Goal: Transaction & Acquisition: Download file/media

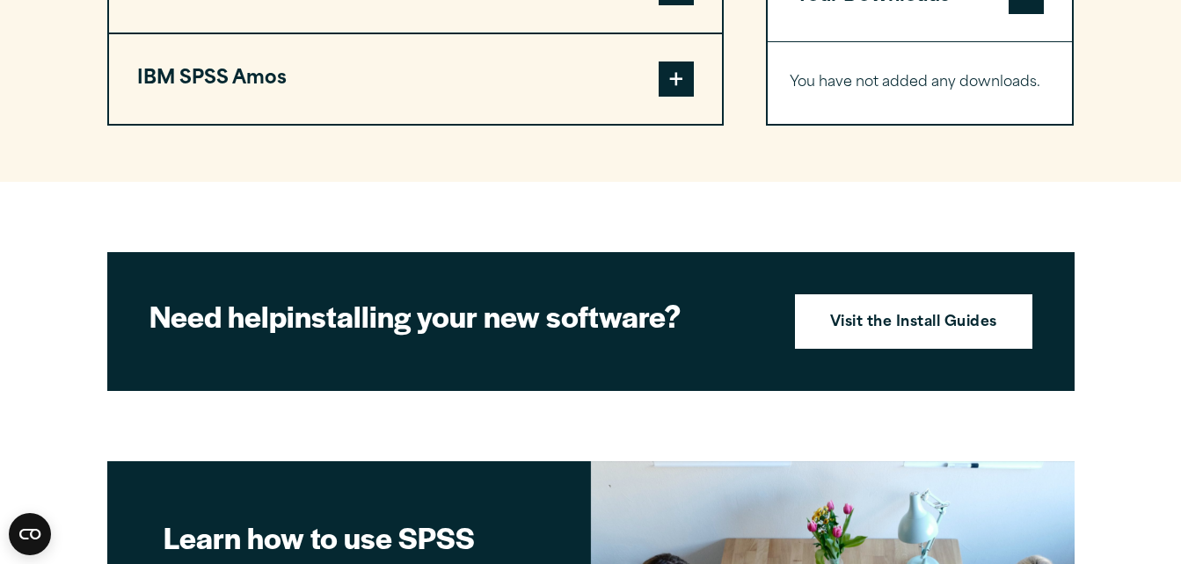
scroll to position [1650, 0]
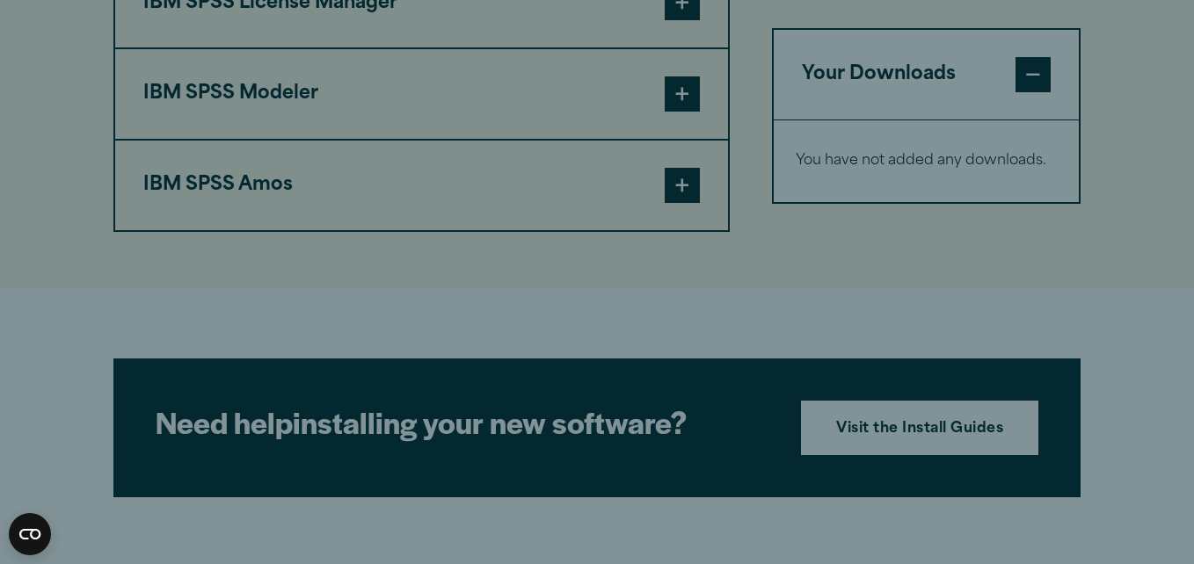
drag, startPoint x: 1193, startPoint y: 391, endPoint x: 1188, endPoint y: 205, distance: 186.4
click at [1180, 205] on html "Consent Details [#IABV2SETTINGS#] About This website uses cookies We use cookie…" at bounding box center [597, 23] width 1194 height 3347
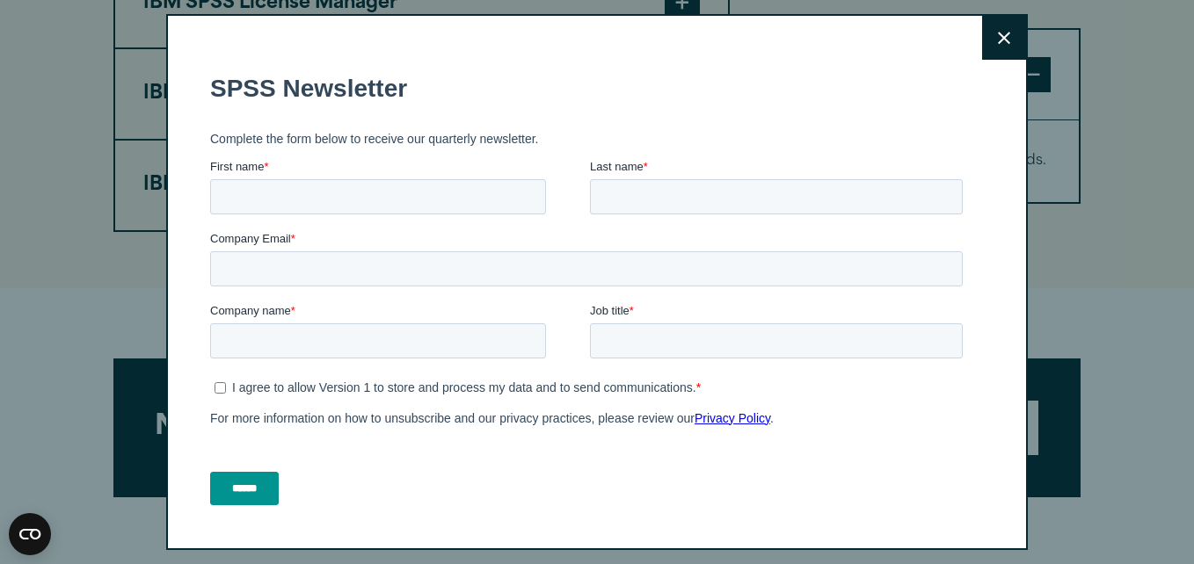
click at [982, 31] on button "Close" at bounding box center [1004, 38] width 44 height 44
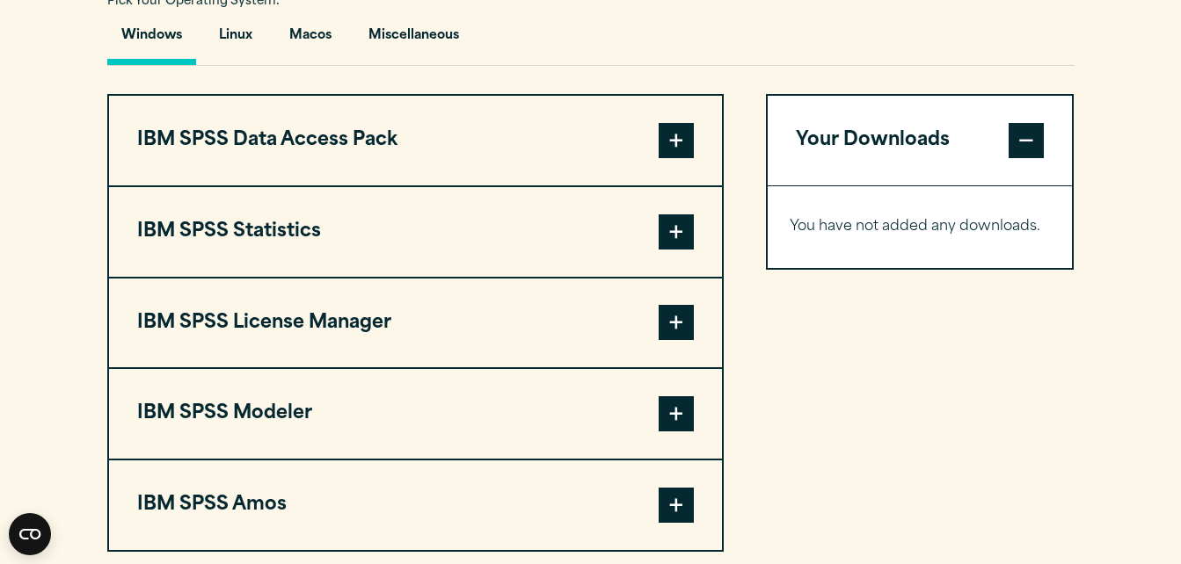
scroll to position [1335, 0]
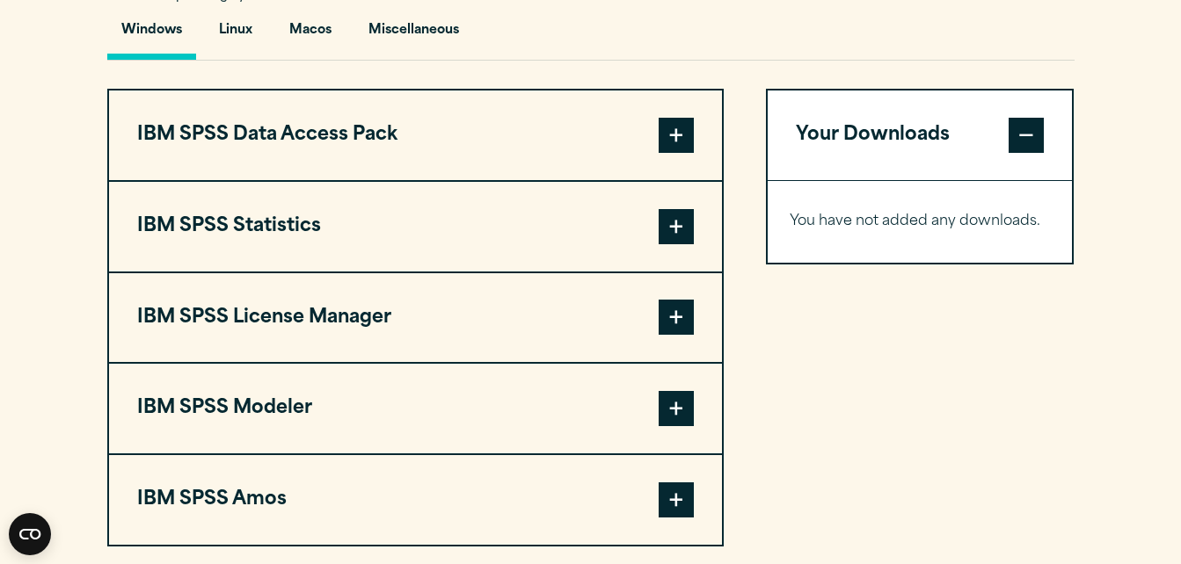
click at [1153, 165] on section "Select your software downloads Use the table below to find and navigate to your…" at bounding box center [590, 182] width 1181 height 841
click at [1158, 164] on section "Select your software downloads Use the table below to find and navigate to your…" at bounding box center [590, 182] width 1181 height 841
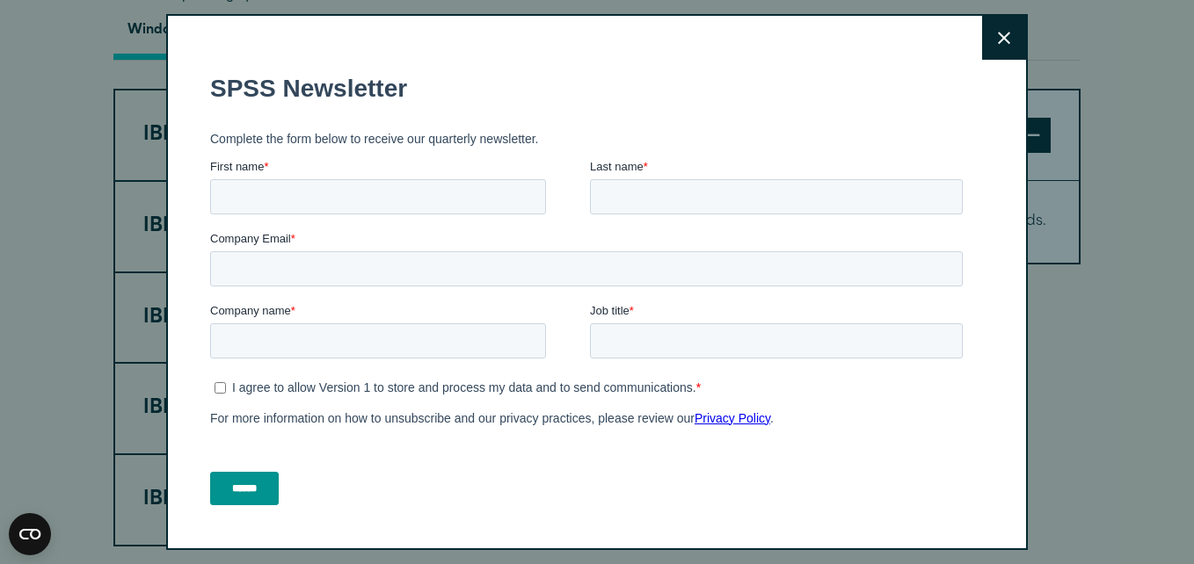
click at [982, 29] on button "Close" at bounding box center [1004, 38] width 44 height 44
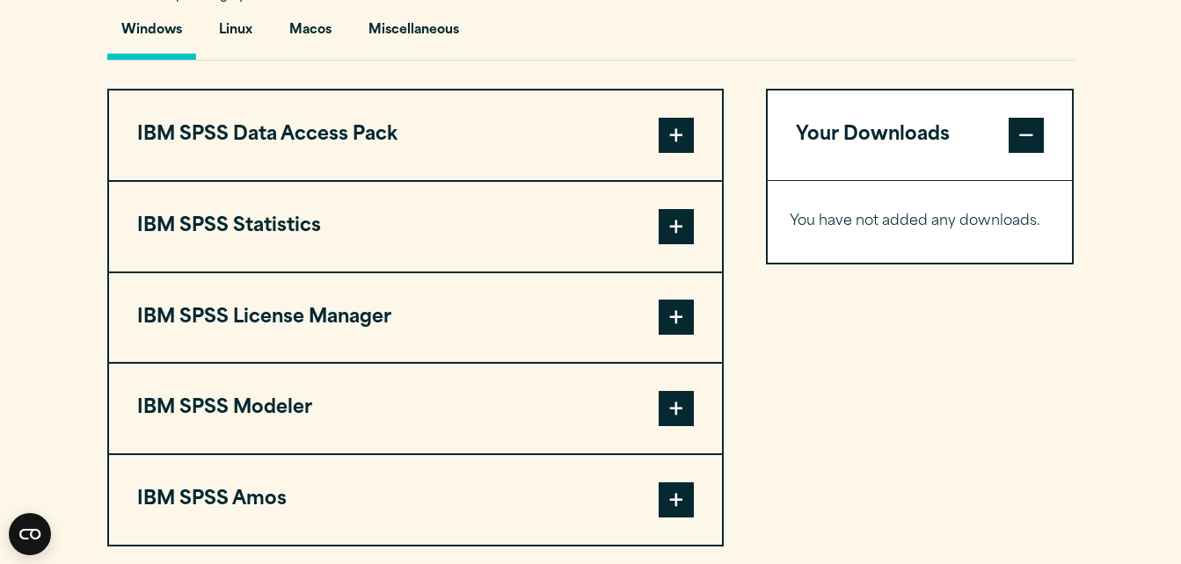
click at [980, 29] on div "Windows Linux [GEOGRAPHIC_DATA] Miscellaneous" at bounding box center [590, 35] width 967 height 51
click at [676, 321] on span at bounding box center [675, 317] width 35 height 35
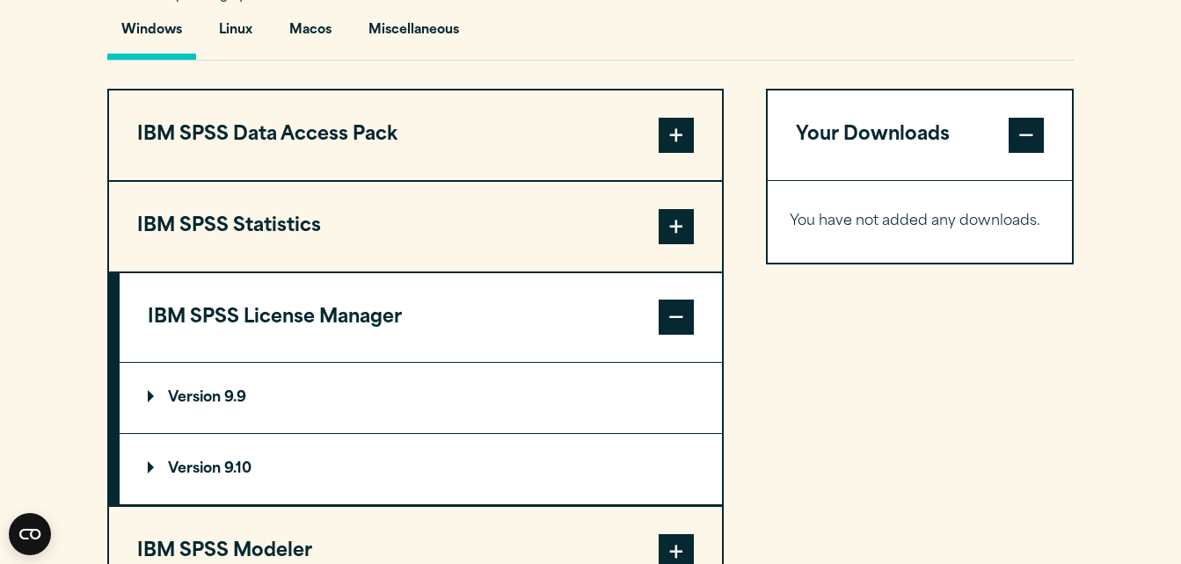
click at [815, 362] on div "Your Downloads You have not added any downloads. Download 0 Items" at bounding box center [920, 389] width 309 height 601
click at [641, 130] on button "IBM SPSS Data Access Pack" at bounding box center [415, 136] width 613 height 90
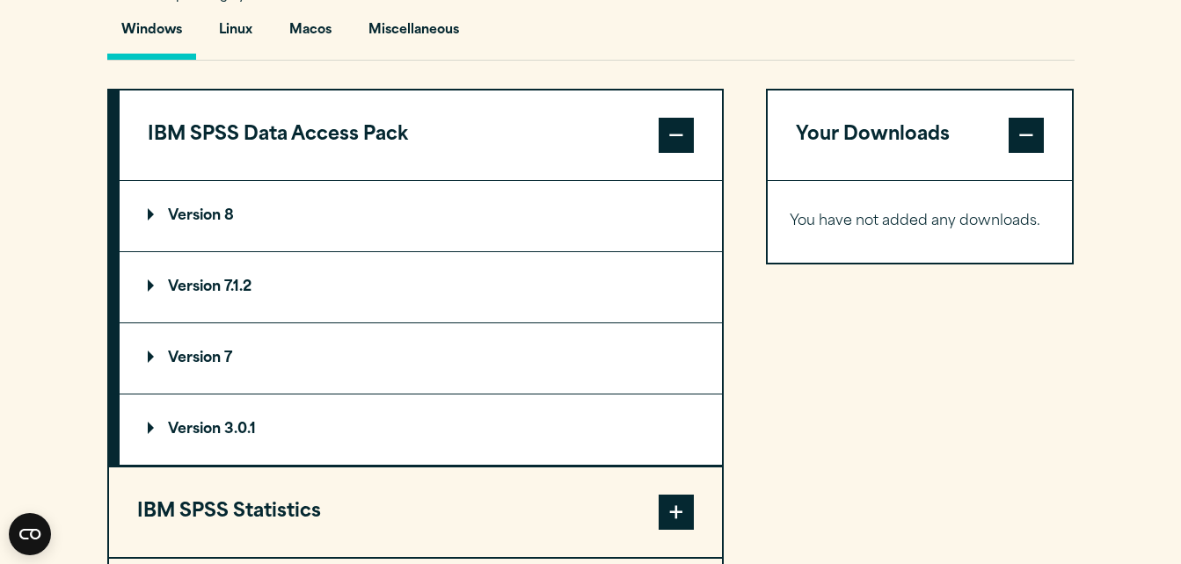
click at [908, 301] on div "Your Downloads You have not added any downloads. Download 0 Items" at bounding box center [920, 461] width 309 height 744
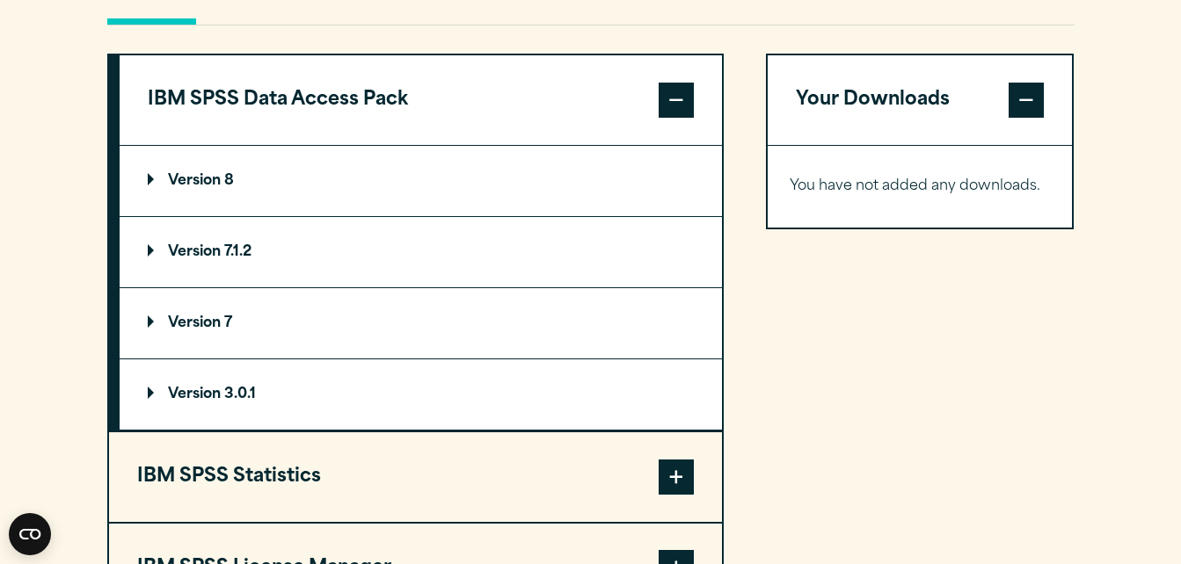
scroll to position [1511, 0]
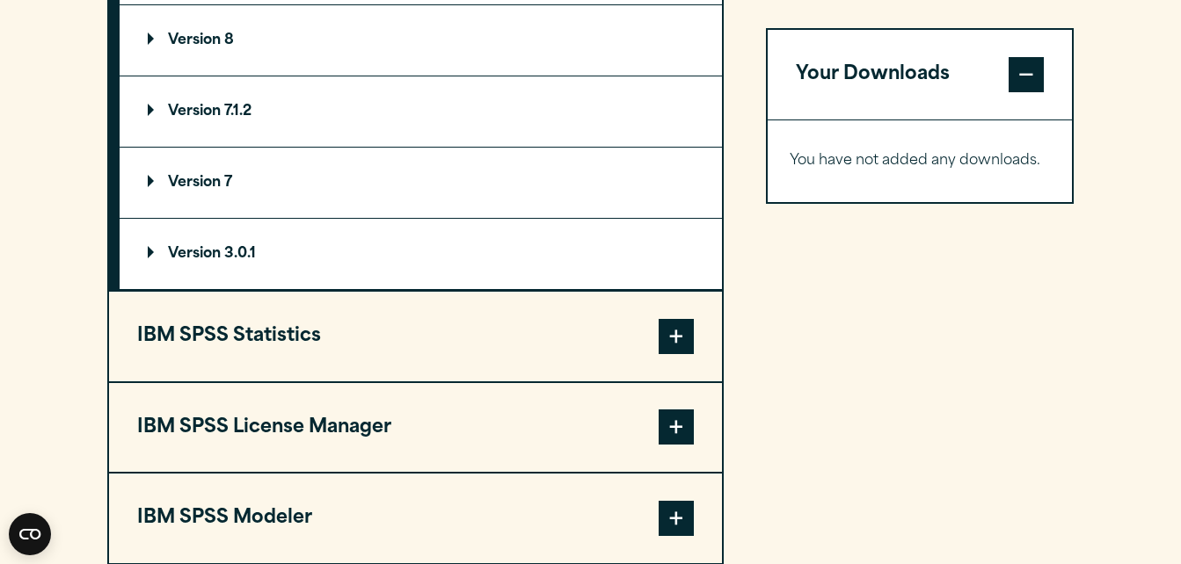
click at [662, 331] on span at bounding box center [675, 336] width 35 height 35
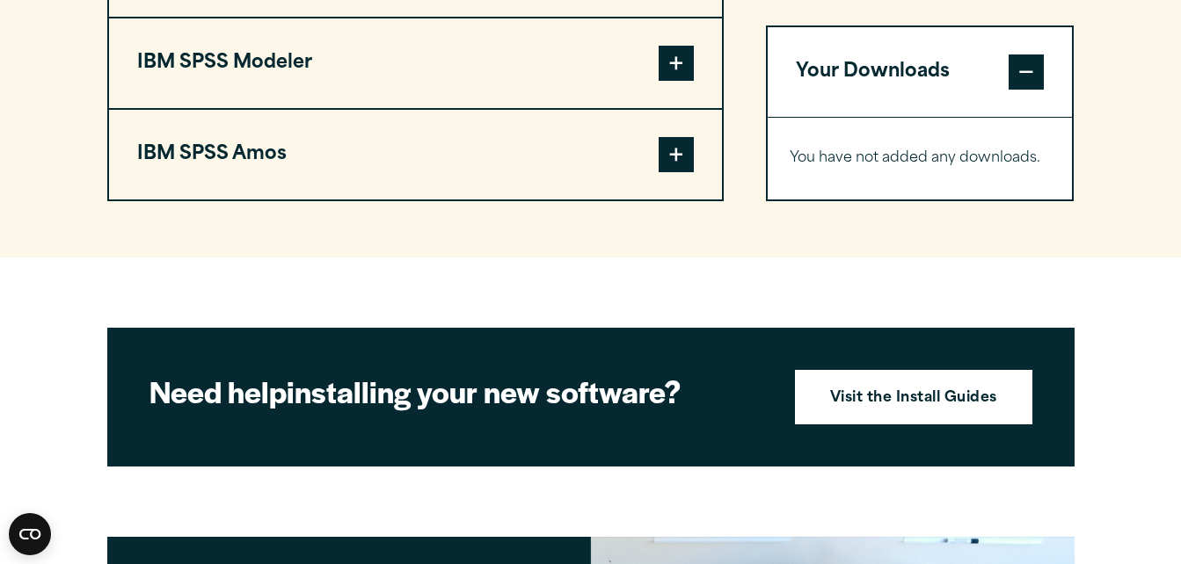
click at [643, 194] on button "IBM SPSS Amos" at bounding box center [415, 155] width 613 height 90
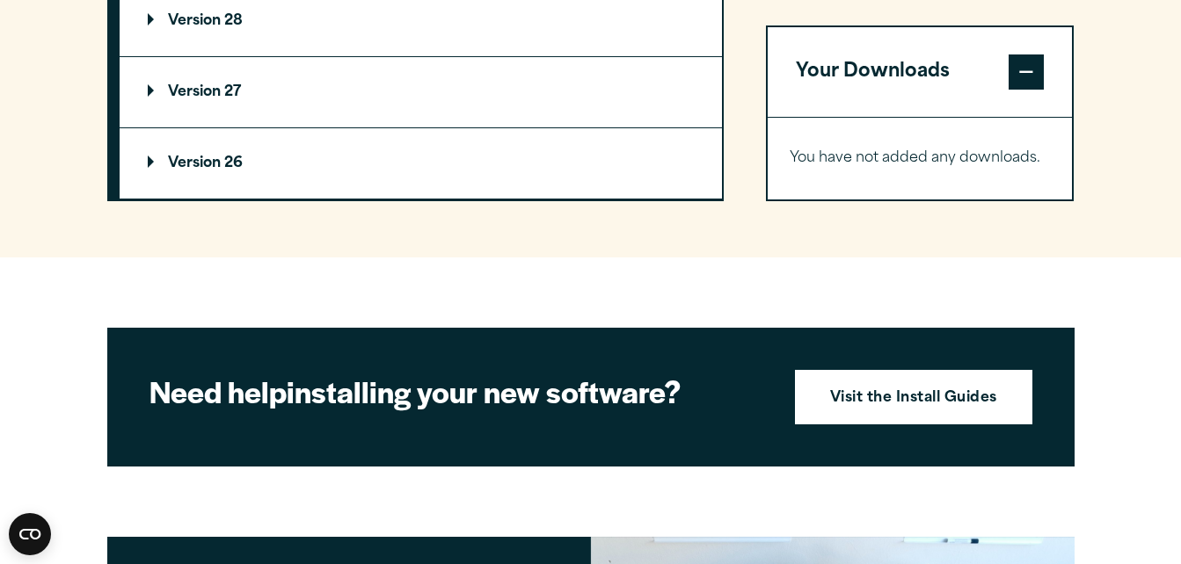
scroll to position [1681, 0]
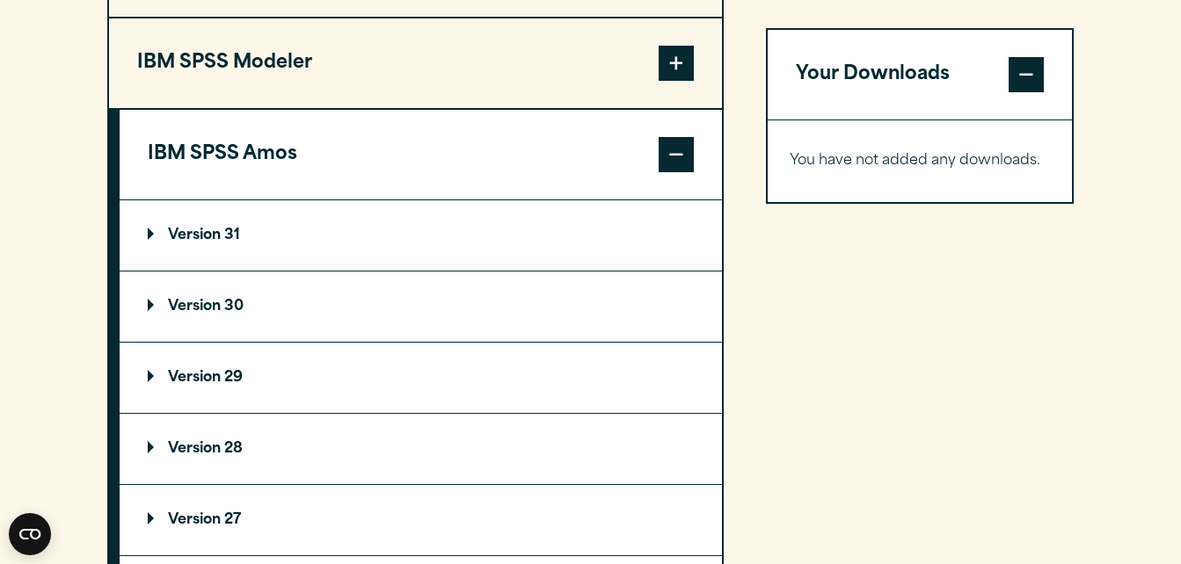
click at [630, 46] on button "IBM SPSS Modeler" at bounding box center [415, 63] width 613 height 90
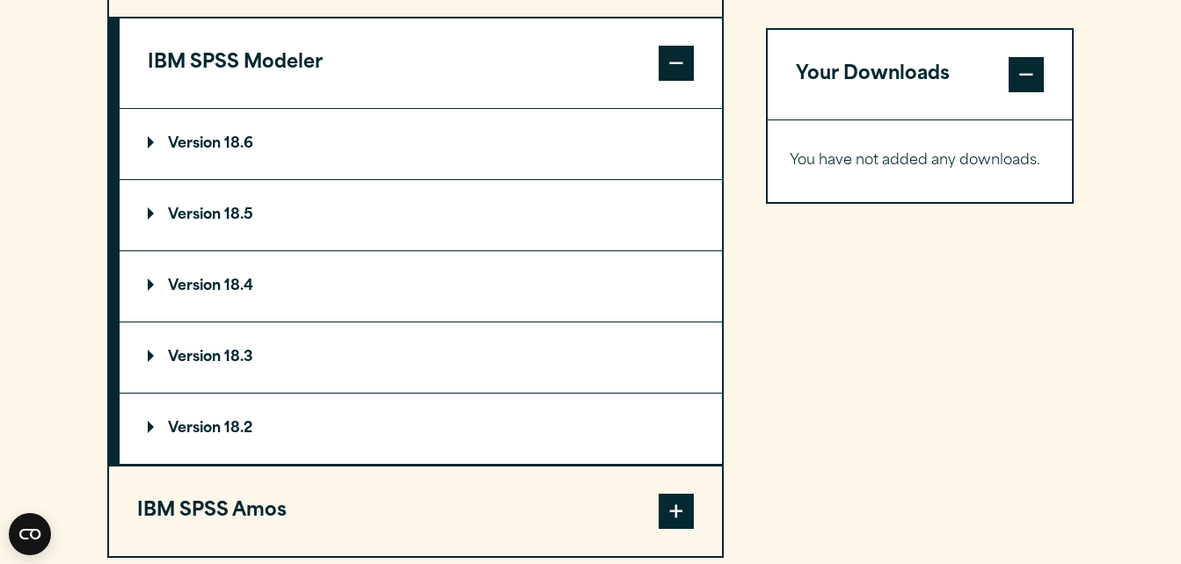
click at [886, 315] on div "Your Downloads You have not added any downloads. Download 0 Items" at bounding box center [920, 150] width 309 height 815
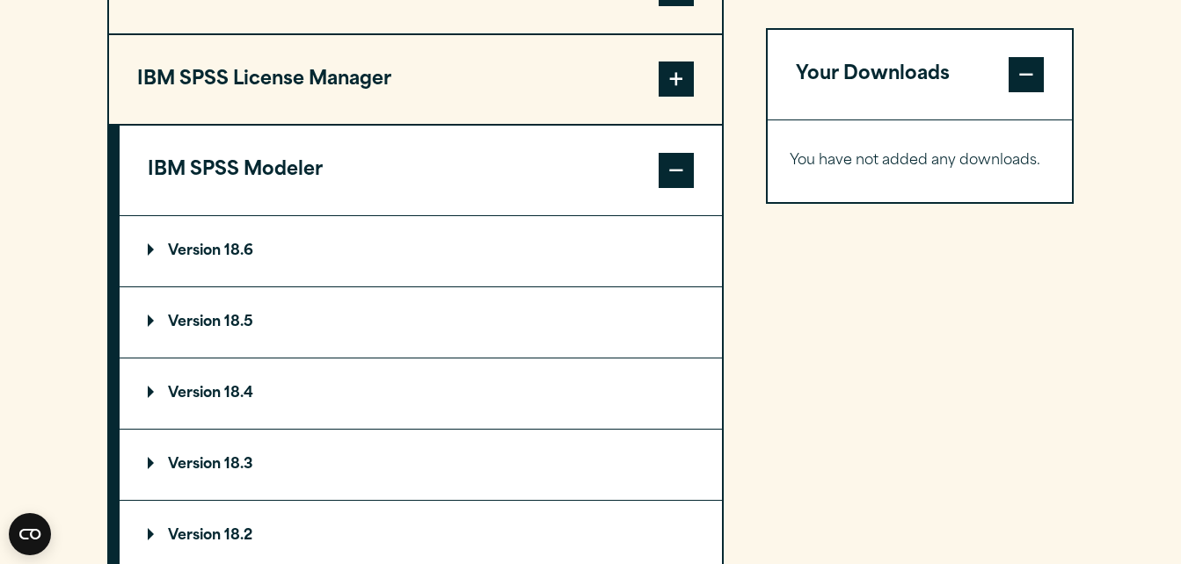
scroll to position [1080, 0]
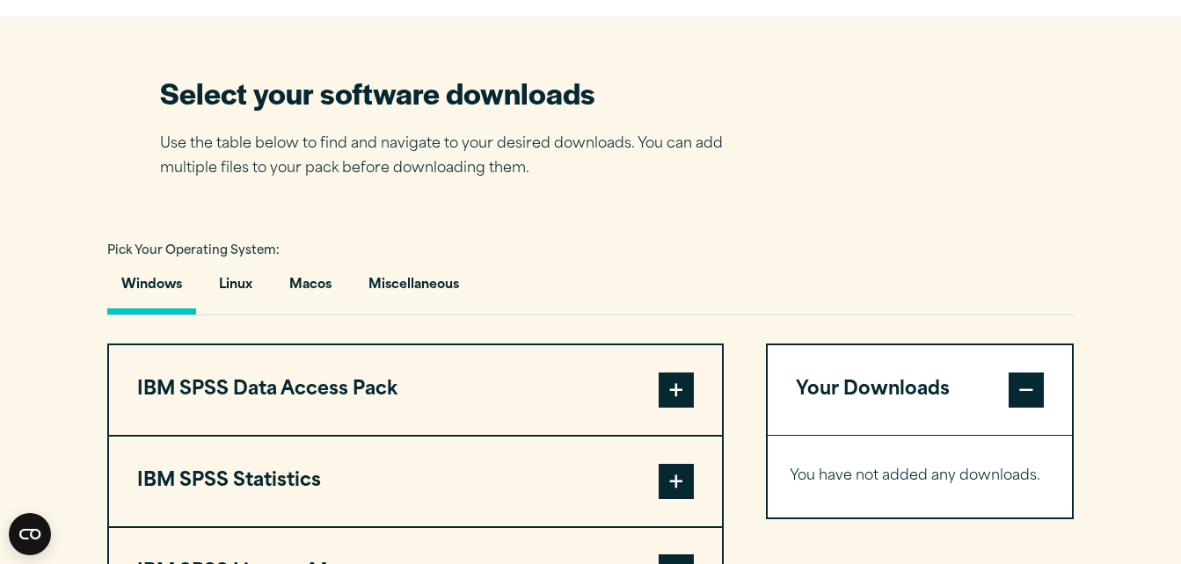
click at [664, 494] on span at bounding box center [675, 481] width 35 height 35
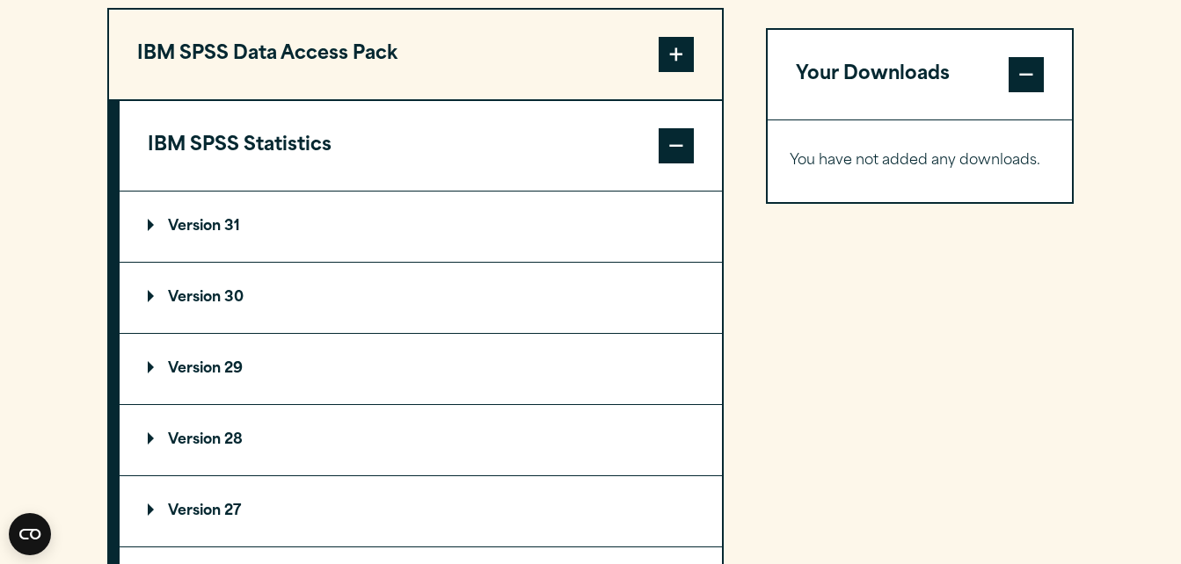
scroll to position [1543, 0]
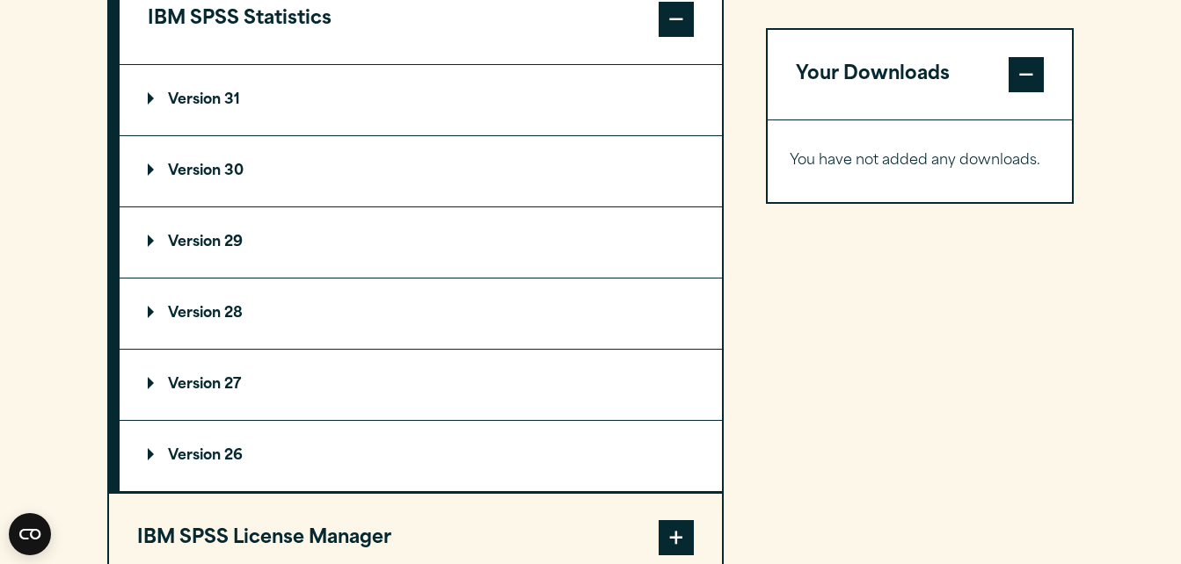
click at [621, 213] on summary "Version 29" at bounding box center [421, 242] width 602 height 70
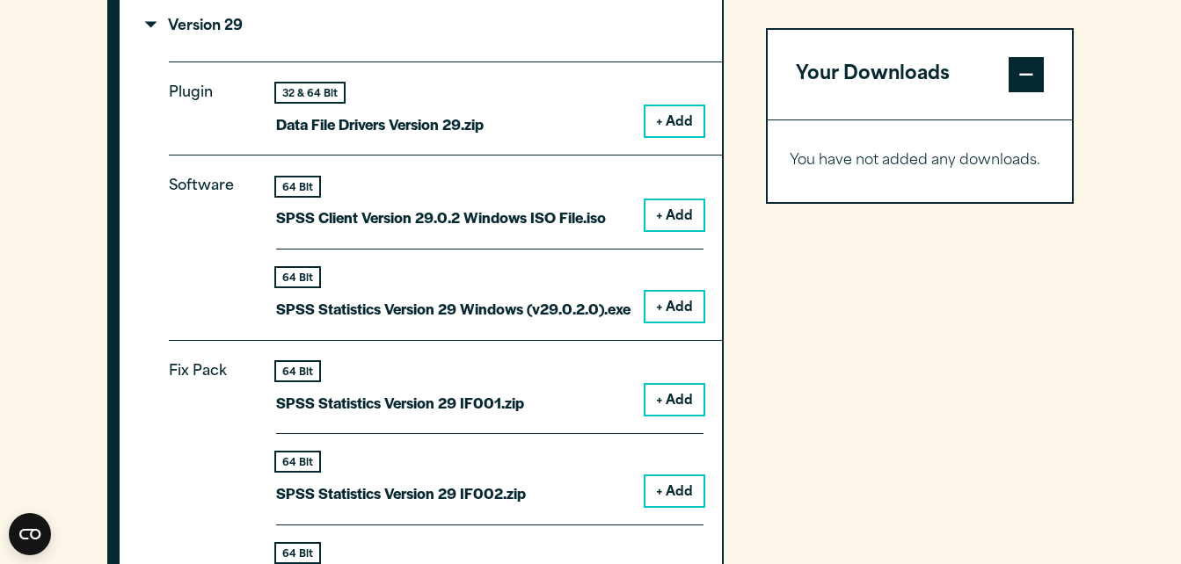
scroll to position [1724, 0]
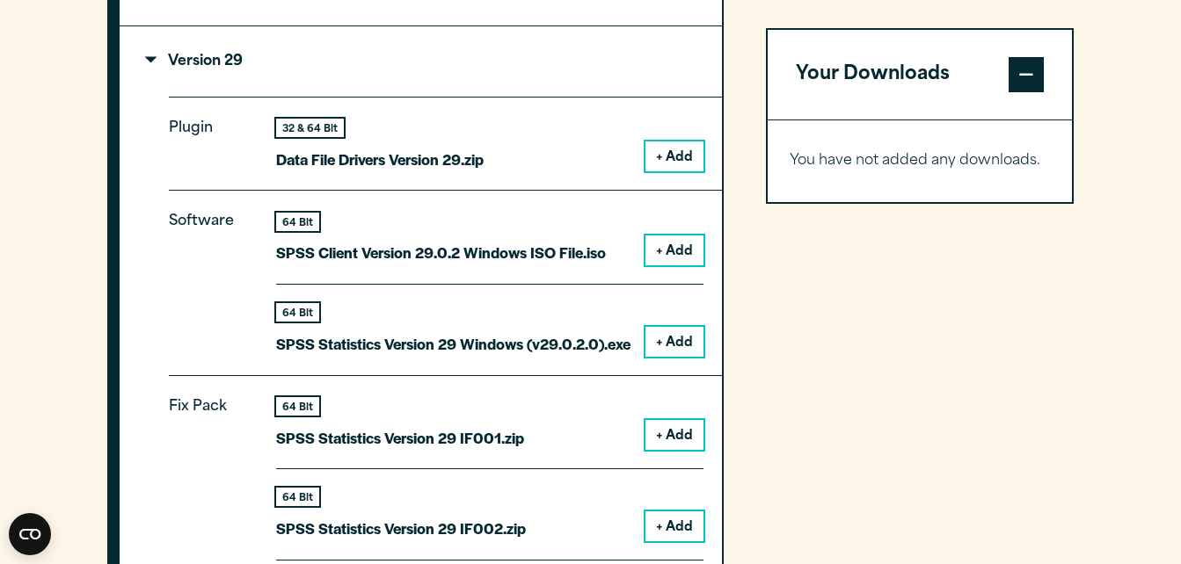
click at [676, 240] on button "+ Add" at bounding box center [674, 251] width 58 height 30
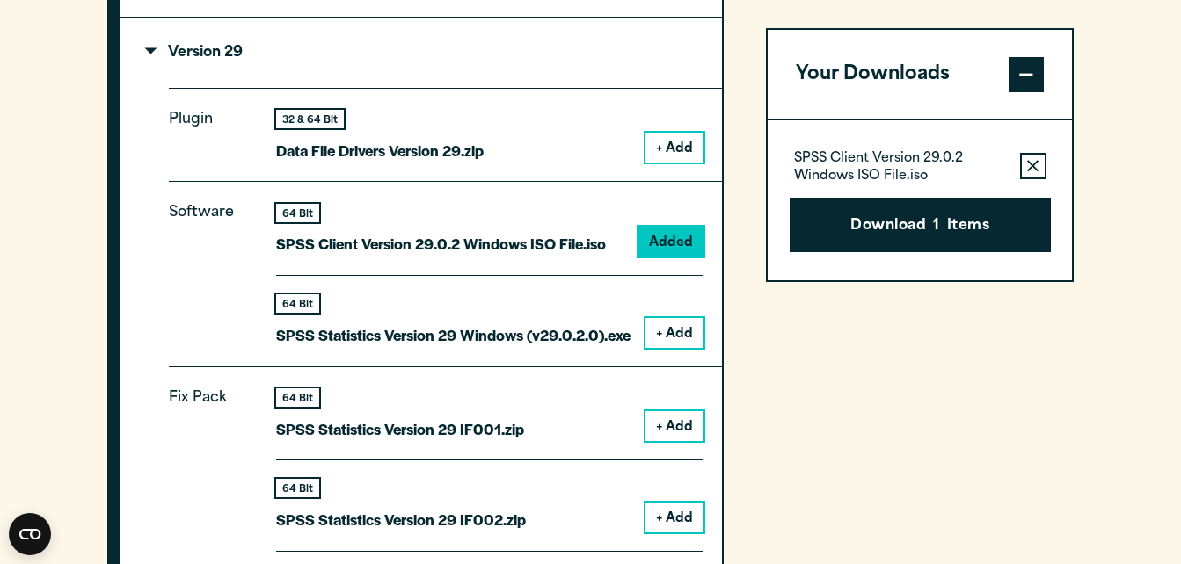
scroll to position [1741, 0]
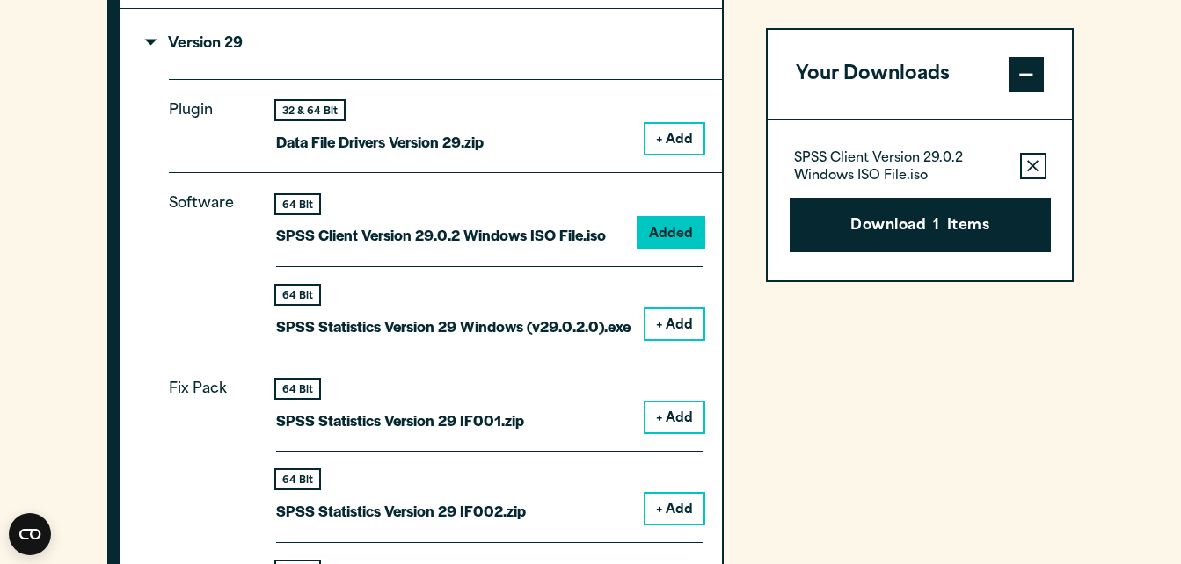
click at [689, 329] on button "+ Add" at bounding box center [674, 324] width 58 height 30
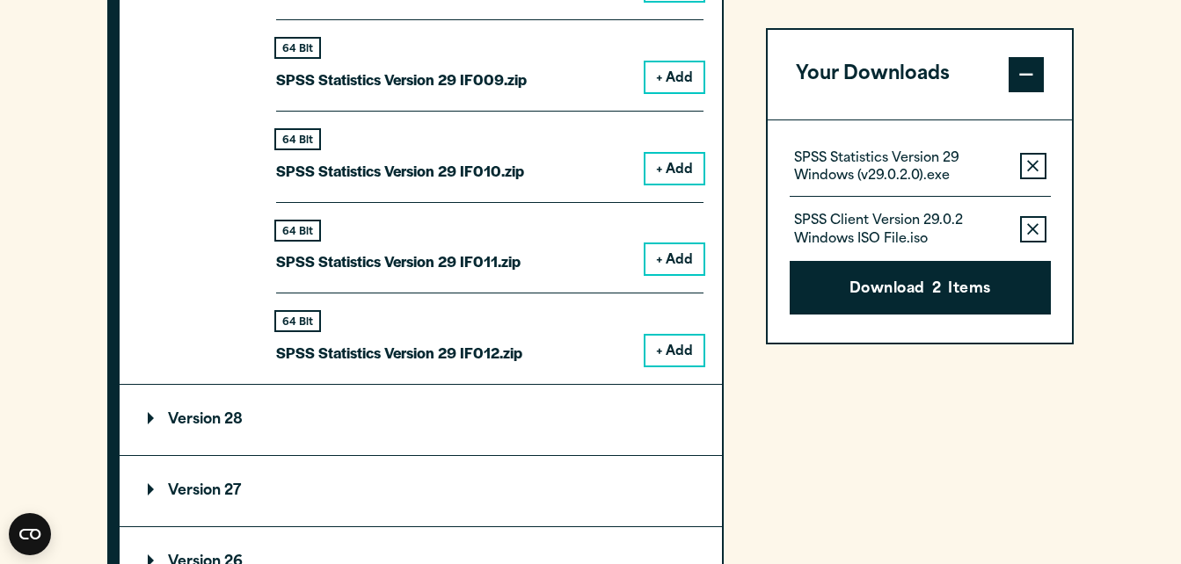
scroll to position [2844, 0]
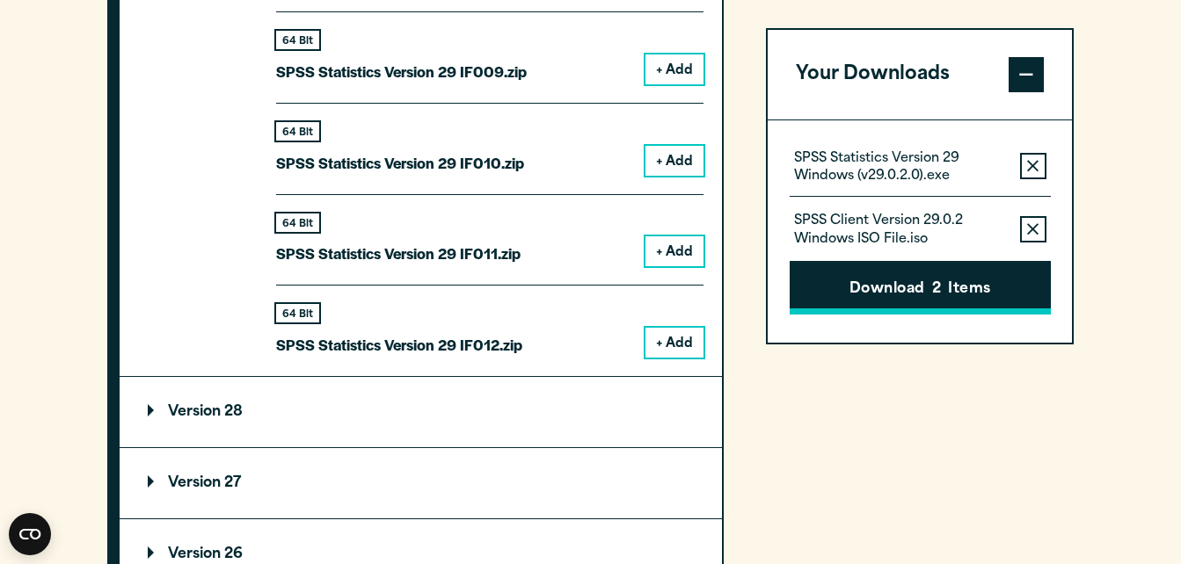
click at [1013, 285] on button "Download 2 Items" at bounding box center [919, 288] width 261 height 54
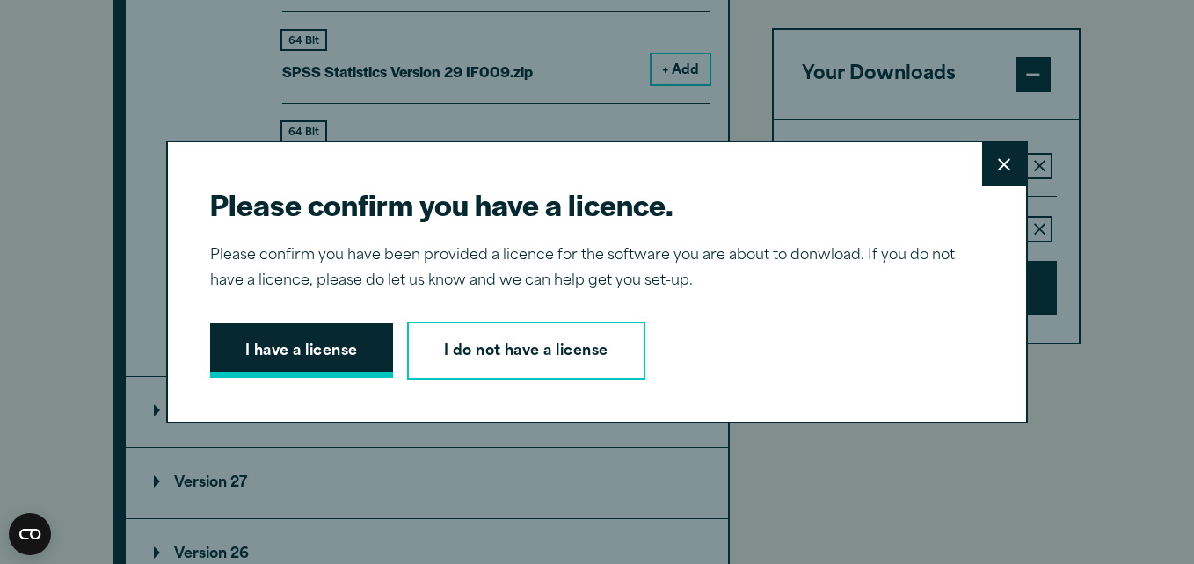
click at [367, 356] on button "I have a license" at bounding box center [301, 350] width 183 height 54
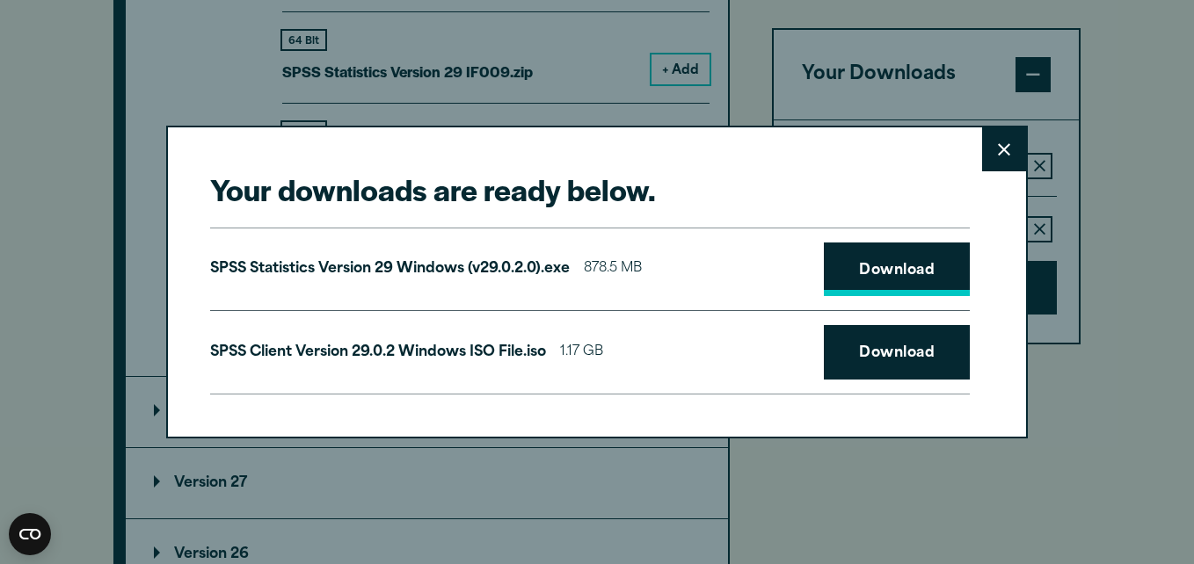
click at [851, 260] on link "Download" at bounding box center [897, 270] width 146 height 54
click at [860, 360] on link "Download" at bounding box center [897, 352] width 146 height 54
click at [872, 295] on link "Download" at bounding box center [897, 270] width 146 height 54
click at [892, 270] on link "Download" at bounding box center [897, 270] width 146 height 54
click at [1001, 149] on icon at bounding box center [1004, 149] width 12 height 13
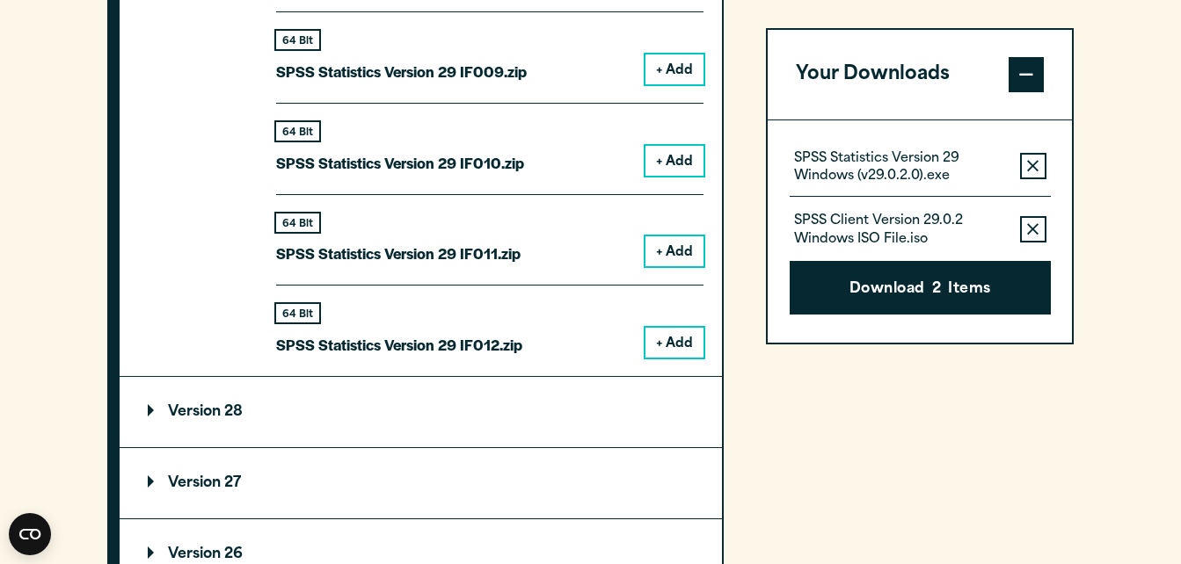
drag, startPoint x: 918, startPoint y: 500, endPoint x: 863, endPoint y: 578, distance: 94.6
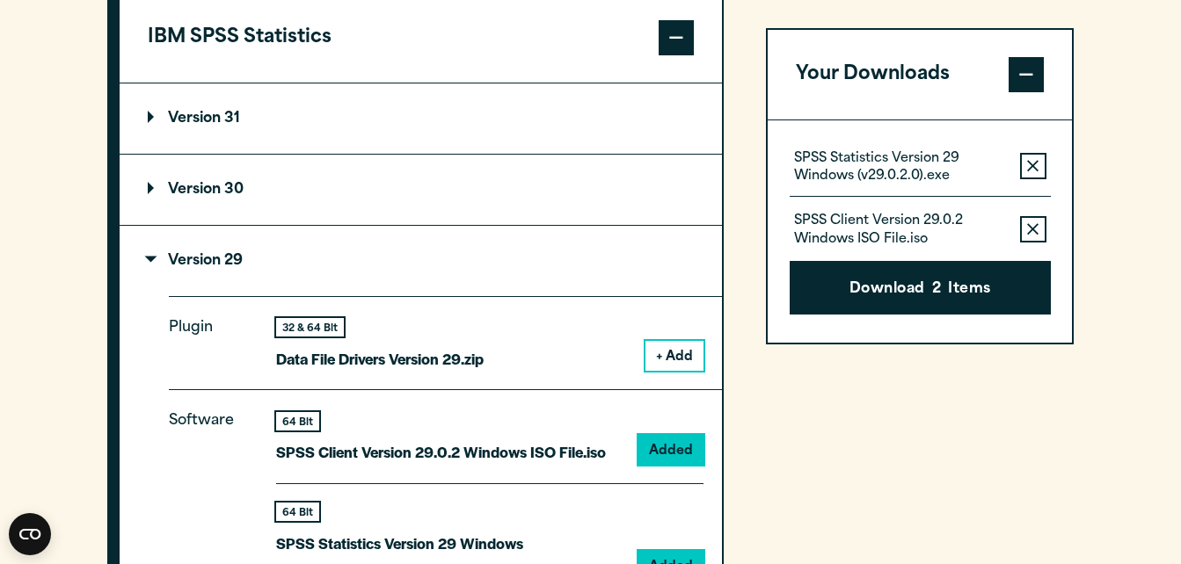
scroll to position [1031, 0]
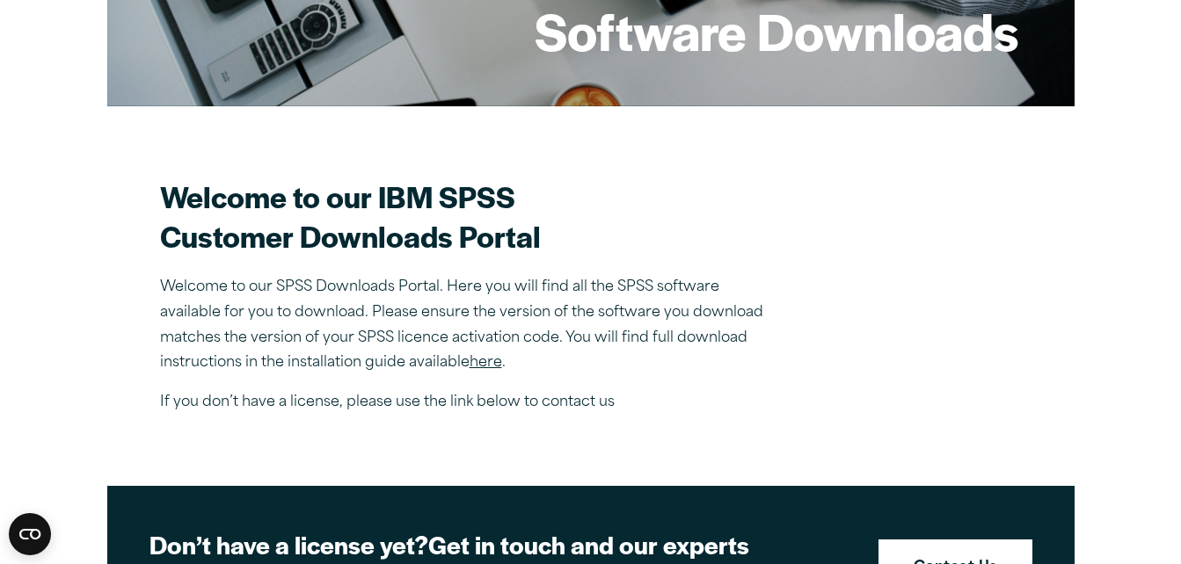
scroll to position [873, 0]
